Goal: Transaction & Acquisition: Purchase product/service

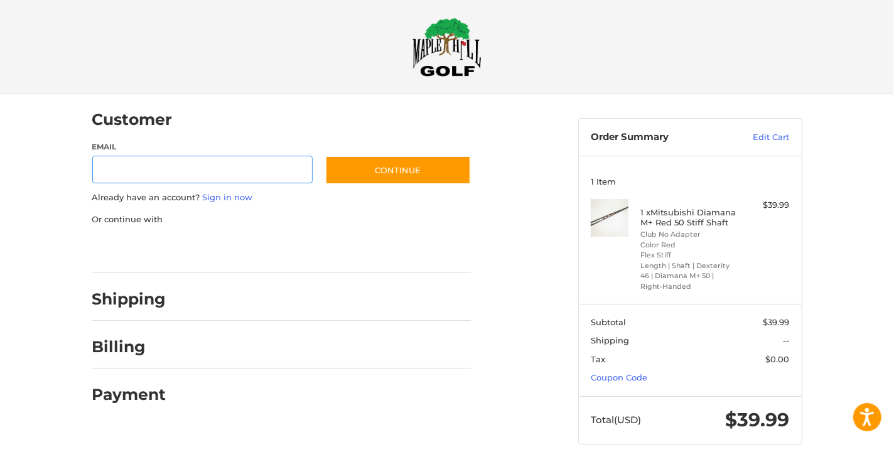
scroll to position [11, 0]
click at [180, 170] on input "Email" at bounding box center [202, 170] width 221 height 28
type input "**********"
click at [173, 299] on div "Shipping" at bounding box center [281, 299] width 379 height 43
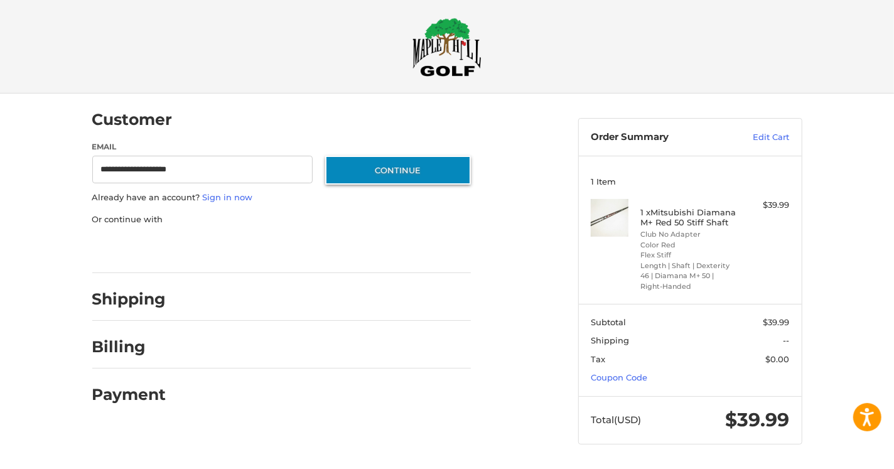
click at [392, 165] on button "Continue" at bounding box center [398, 170] width 146 height 29
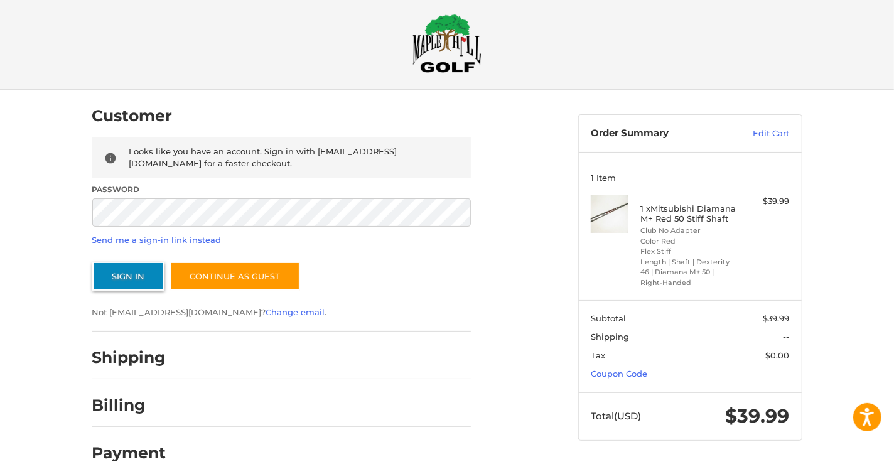
click at [134, 267] on button "Sign In" at bounding box center [128, 276] width 72 height 29
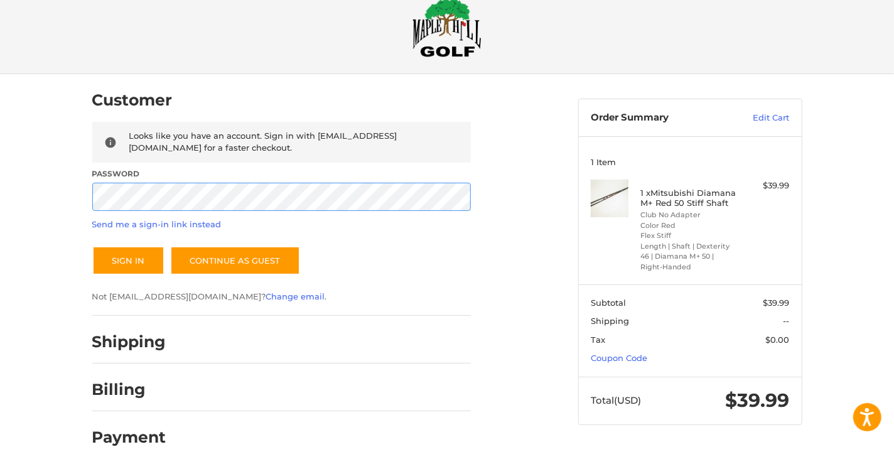
scroll to position [28, 0]
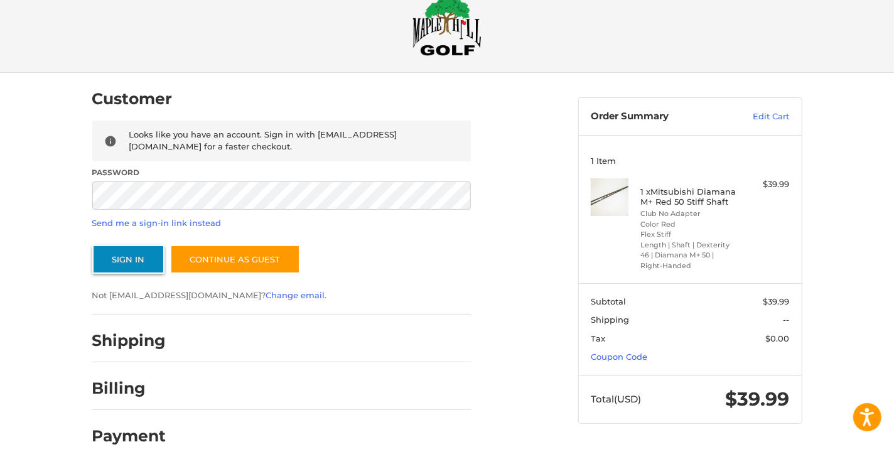
click at [134, 260] on button "Sign In" at bounding box center [128, 259] width 72 height 29
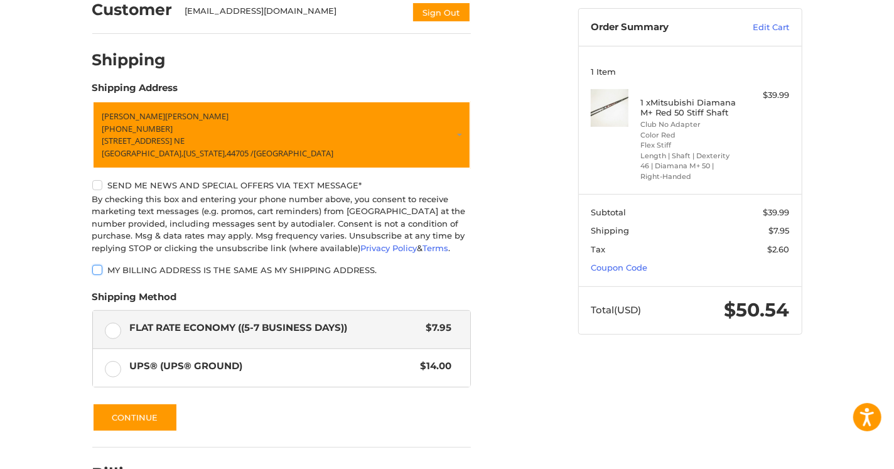
scroll to position [202, 0]
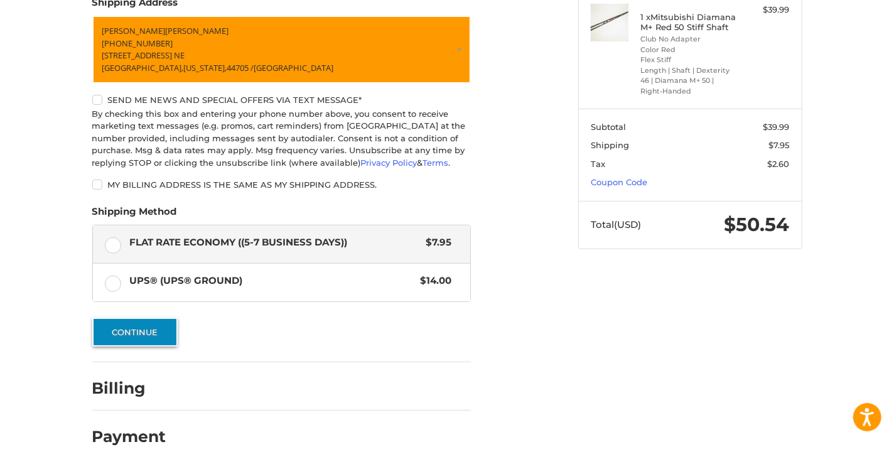
click at [130, 334] on button "Continue" at bounding box center [134, 332] width 85 height 29
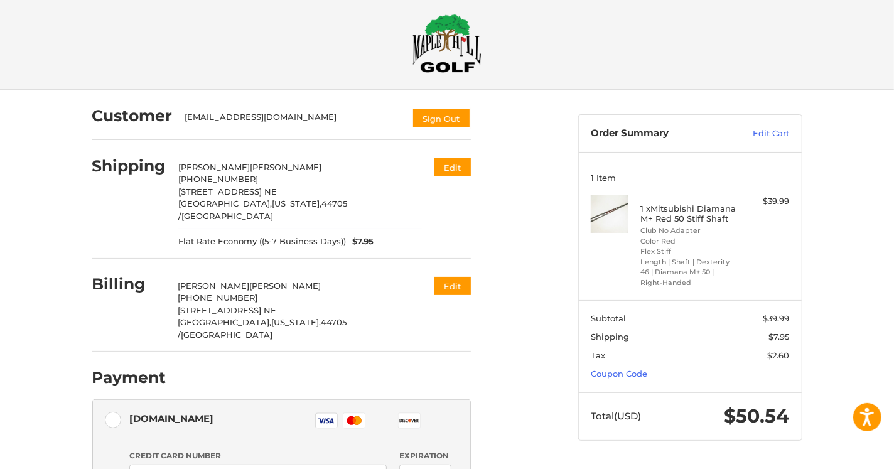
scroll to position [0, 0]
